Goal: Find specific page/section

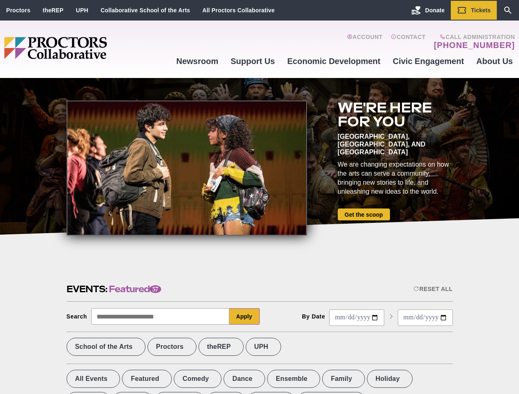
click at [259, 197] on div at bounding box center [187, 168] width 240 height 135
click at [432, 289] on div "Reset All" at bounding box center [432, 289] width 39 height 7
click at [244, 317] on button "Apply" at bounding box center [244, 316] width 30 height 16
